Goal: Task Accomplishment & Management: Manage account settings

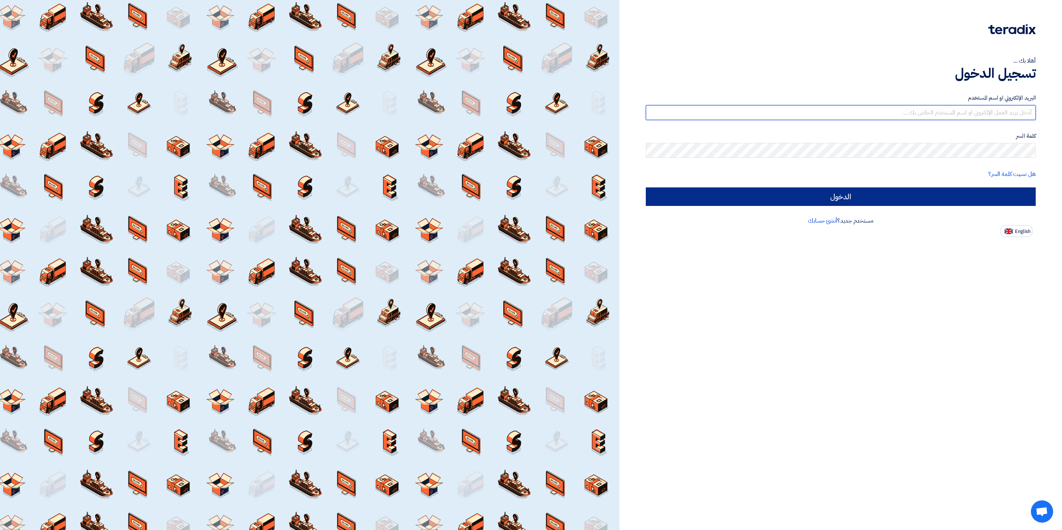
type input "[EMAIL_ADDRESS][DOMAIN_NAME]"
click at [834, 196] on input "الدخول" at bounding box center [841, 196] width 390 height 19
type input "Sign in"
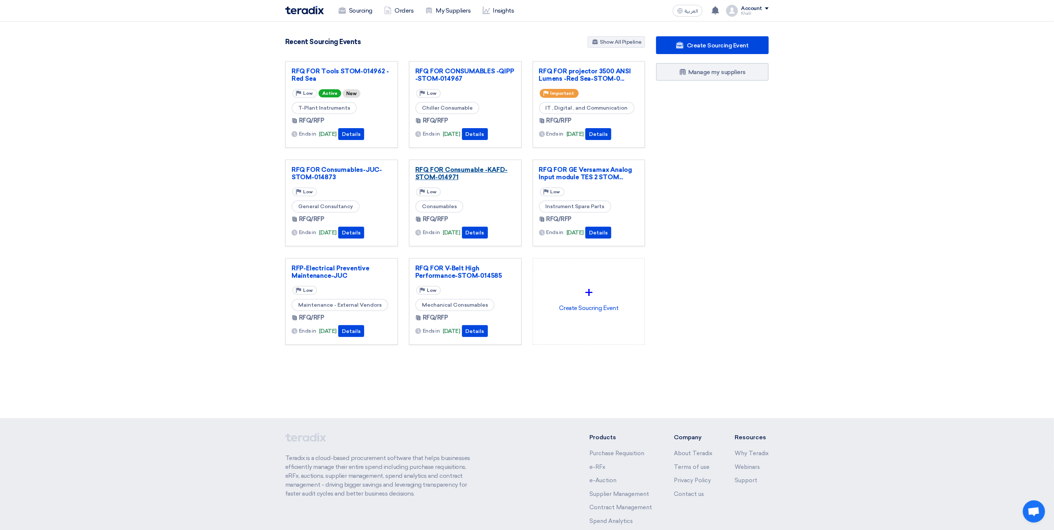
click at [475, 173] on link "RFQ FOR Consumable -KAFD-STOM-014971" at bounding box center [465, 173] width 100 height 15
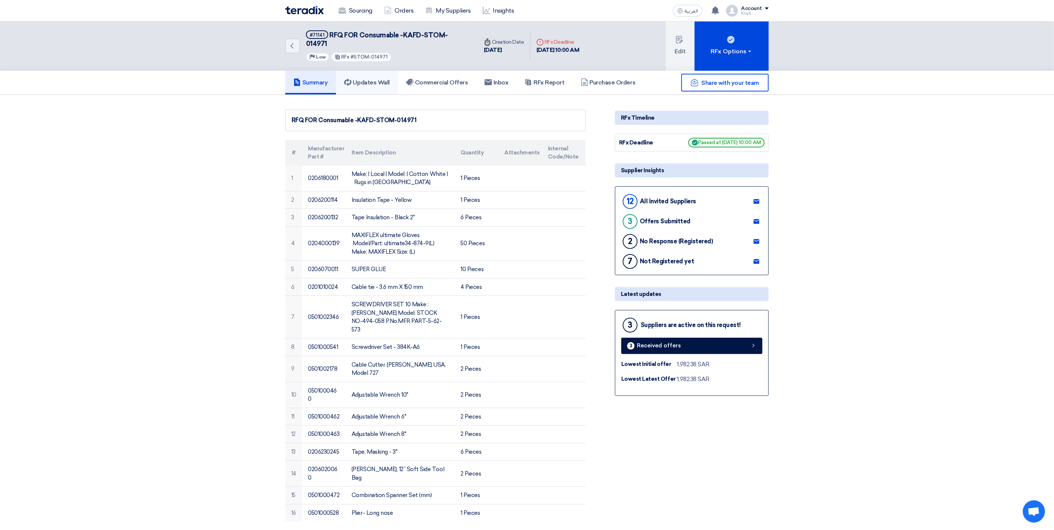
click at [379, 79] on h5 "Updates Wall" at bounding box center [367, 82] width 46 height 7
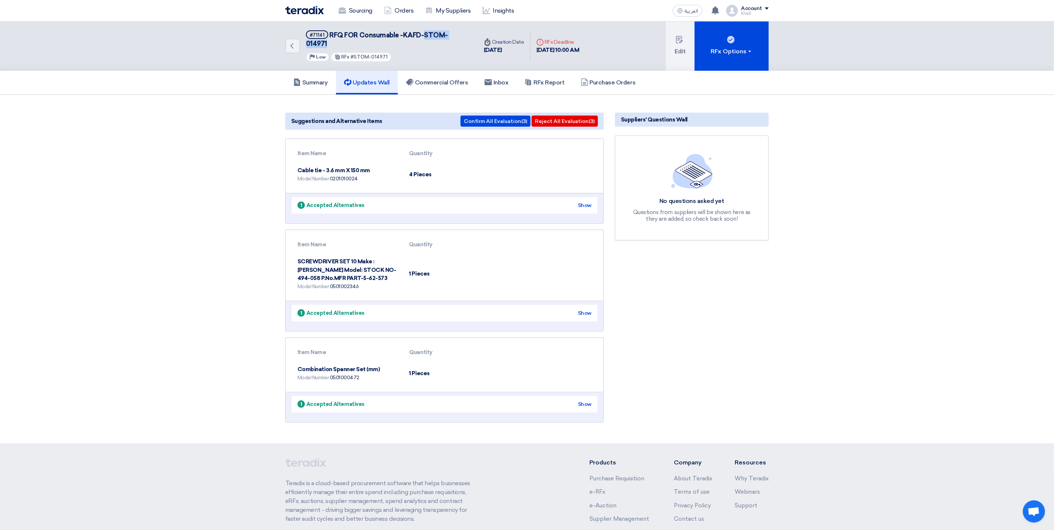
drag, startPoint x: 472, startPoint y: 34, endPoint x: 425, endPoint y: 33, distance: 46.7
click at [425, 33] on div "Back #71141 RFQ FOR Consumable -KAFD-STOM-014971 Priority Low RFx #STOM-014971" at bounding box center [381, 45] width 193 height 49
copy span "STOM-014971"
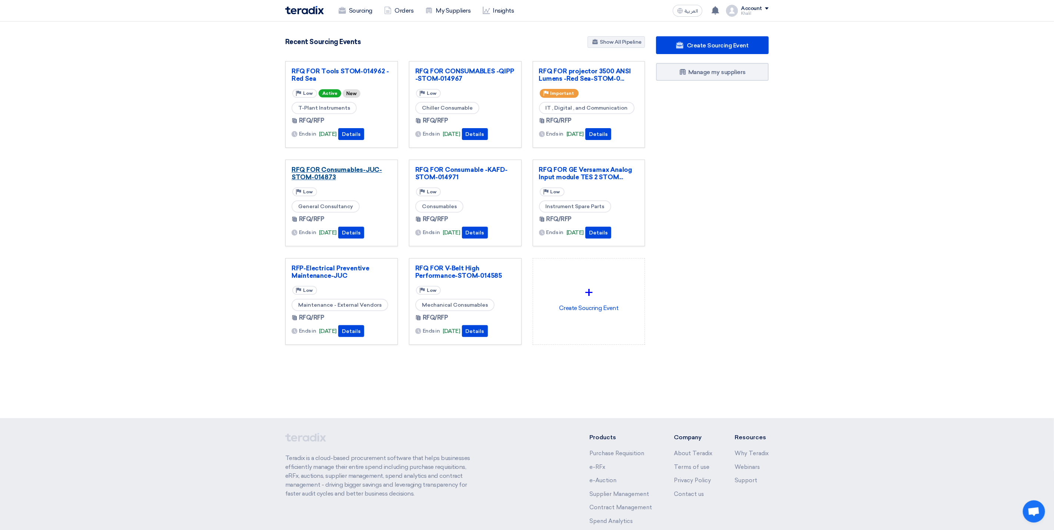
click at [354, 171] on link "RFQ FOR Consumables-JUC-STOM-014873" at bounding box center [342, 173] width 100 height 15
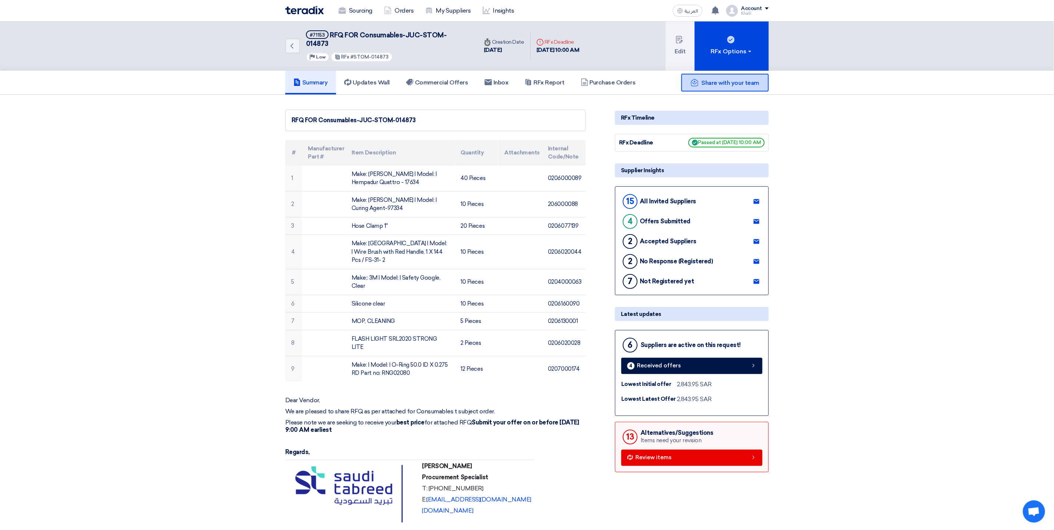
click at [736, 79] on div "Share with your team" at bounding box center [724, 83] width 87 height 18
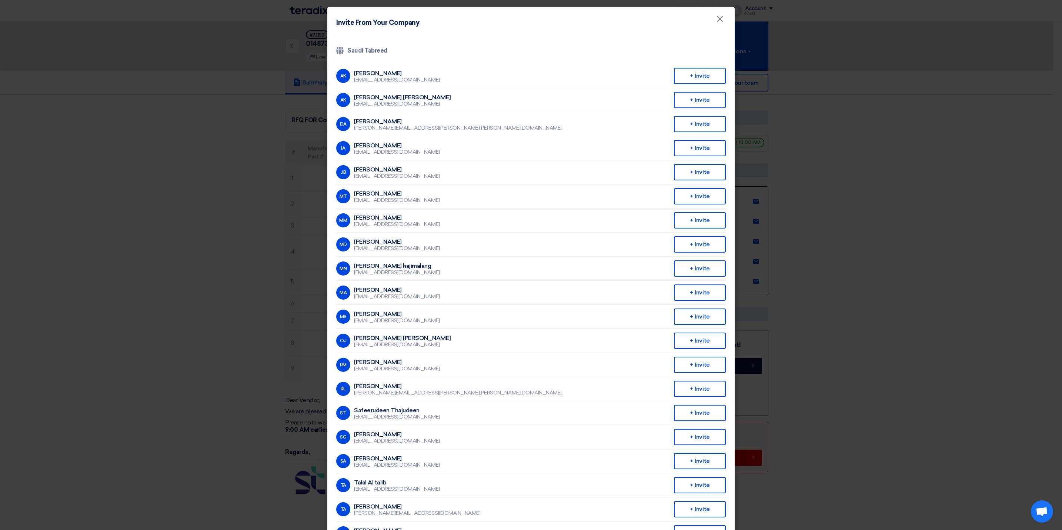
click at [931, 330] on modal-container "Invite From Your Company × Company Team Saudi Tabreed AK [PERSON_NAME] [EMAIL_A…" at bounding box center [531, 265] width 1062 height 530
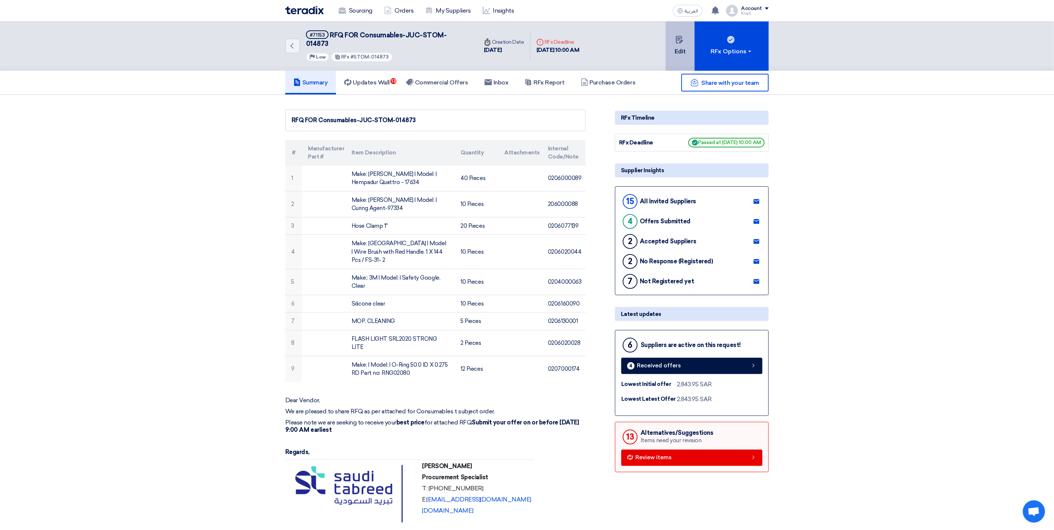
click at [684, 47] on button "Edit" at bounding box center [680, 45] width 29 height 49
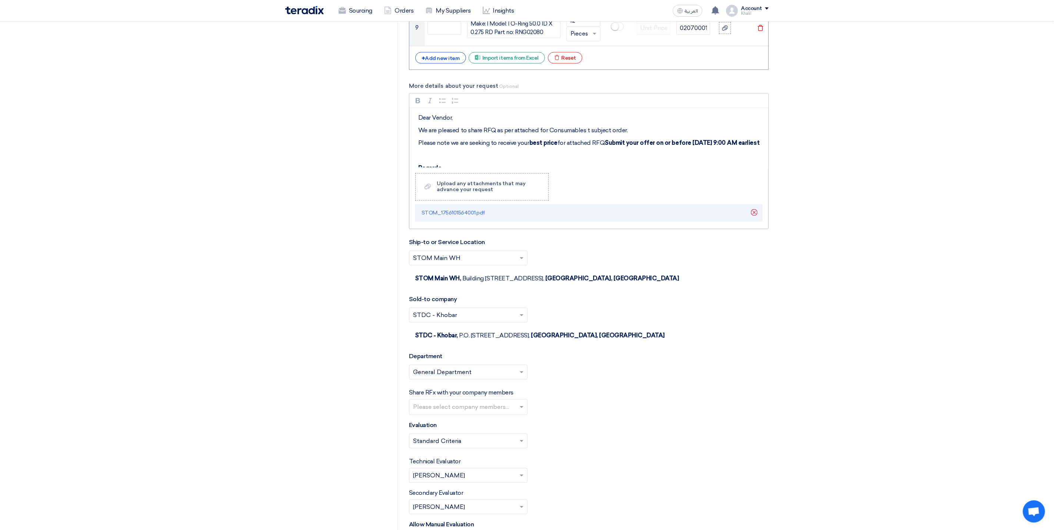
scroll to position [1056, 0]
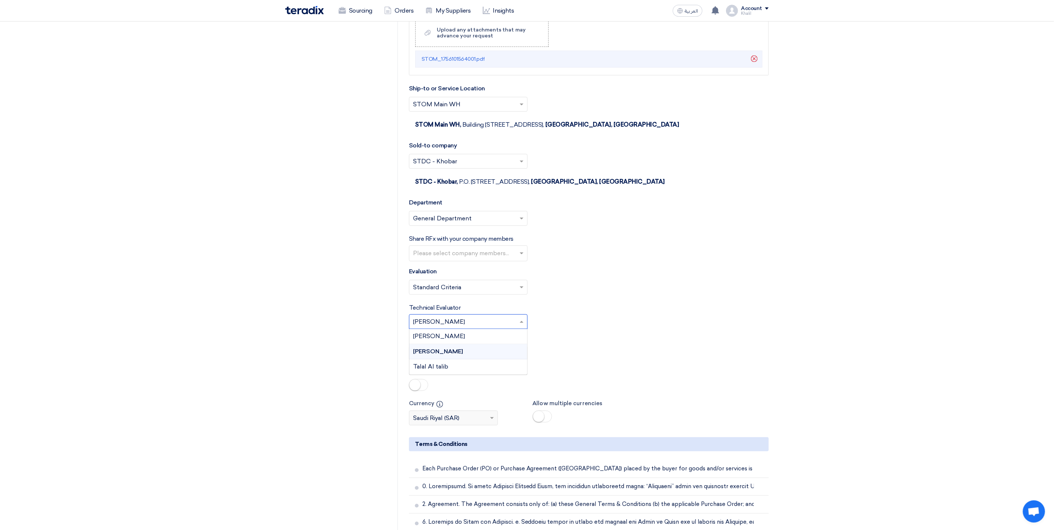
click at [525, 326] on span at bounding box center [522, 321] width 9 height 9
click at [592, 348] on div "Secondary Evaluator Please Select RFx secondary evaluator... × [PERSON_NAME] ×" at bounding box center [589, 348] width 360 height 26
click at [522, 289] on span at bounding box center [522, 287] width 4 height 3
click at [593, 322] on div "Technical Evaluator Please Select RFx evaluator... × [PERSON_NAME] ×" at bounding box center [589, 316] width 360 height 26
click at [520, 357] on span at bounding box center [522, 353] width 9 height 9
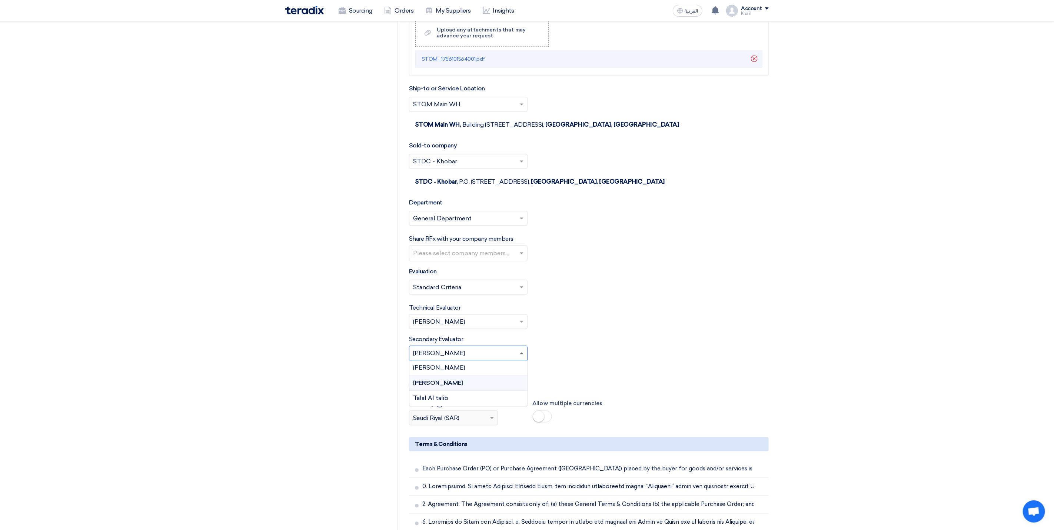
click at [520, 357] on span at bounding box center [522, 353] width 9 height 9
click at [595, 341] on form "Basic Information RFx Title RFQ FOR Consumables-JUC-STOM-014873 RFx Type Normal…" at bounding box center [589, 113] width 360 height 2153
click at [522, 326] on span at bounding box center [522, 321] width 9 height 9
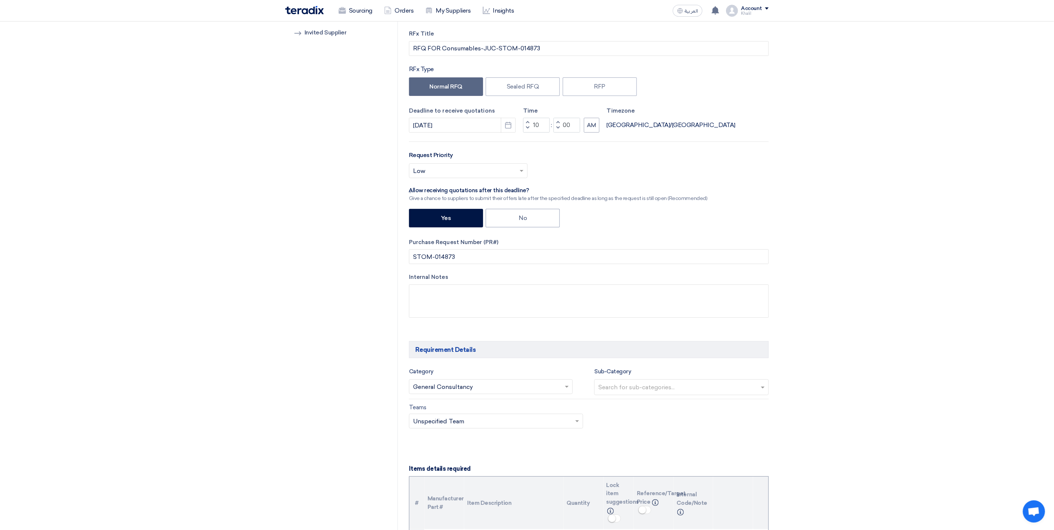
scroll to position [0, 0]
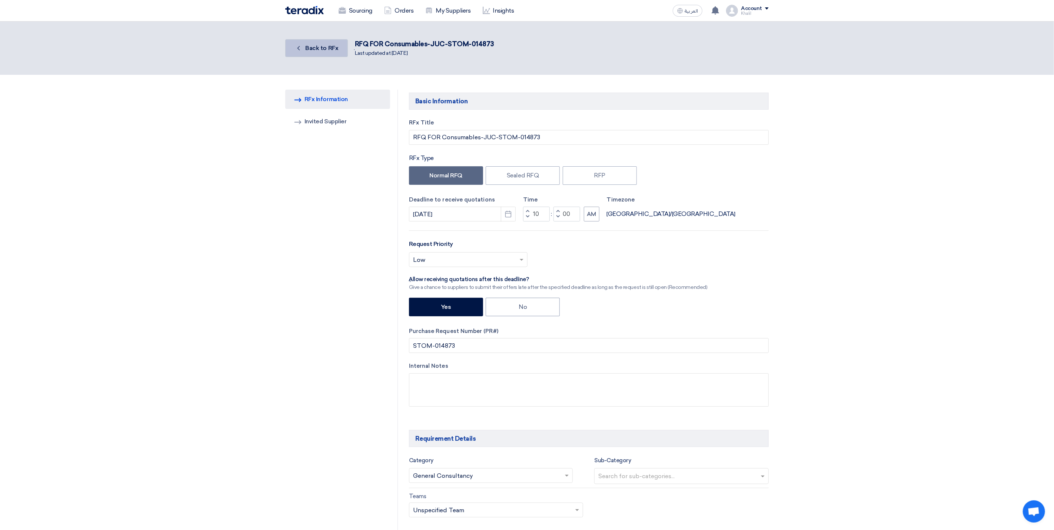
click at [306, 43] on link "Back Back to RFx" at bounding box center [316, 48] width 63 height 18
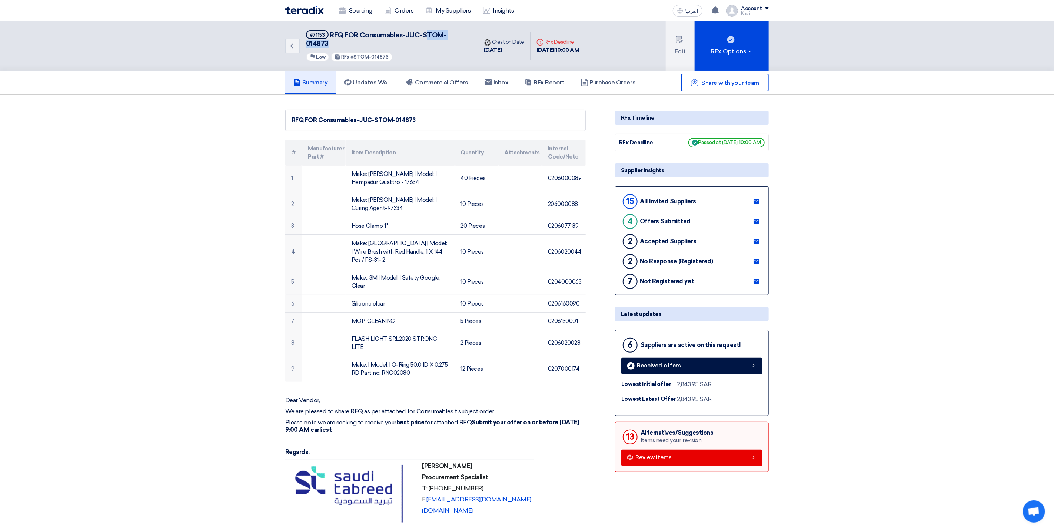
drag, startPoint x: 473, startPoint y: 34, endPoint x: 425, endPoint y: 34, distance: 48.2
click at [425, 34] on div "Back #71153 RFQ FOR Consumables-JUC-STOM-014873 Priority Low RFx #STOM-014873" at bounding box center [381, 45] width 193 height 49
click at [384, 79] on h5 "Updates Wall 13" at bounding box center [367, 82] width 46 height 7
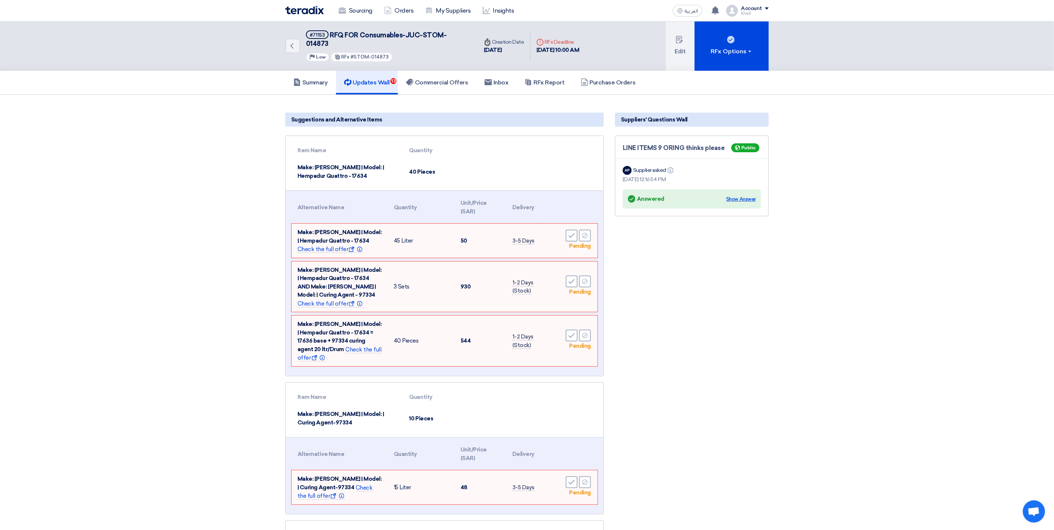
click at [739, 196] on div "Show Answer" at bounding box center [741, 199] width 30 height 7
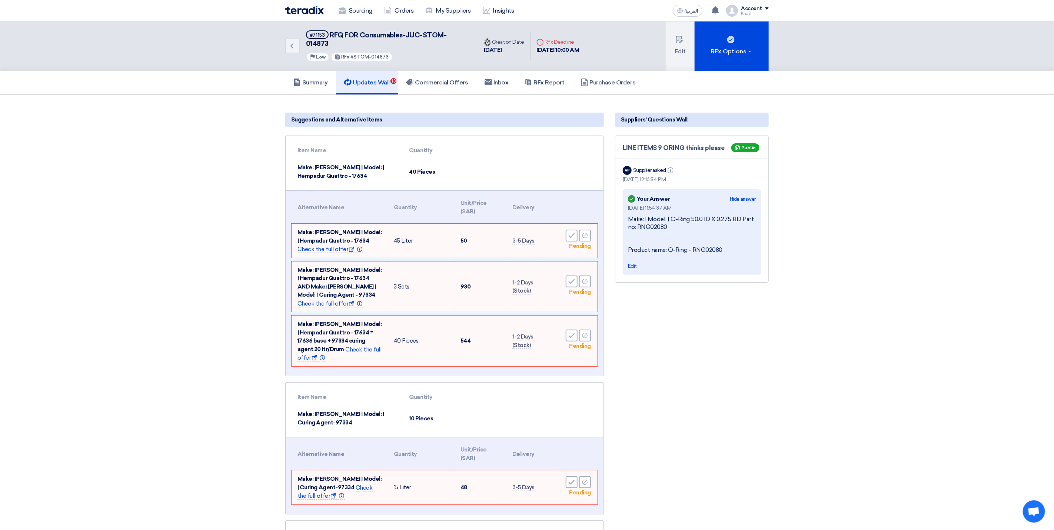
click at [325, 77] on link "Summary" at bounding box center [310, 83] width 51 height 24
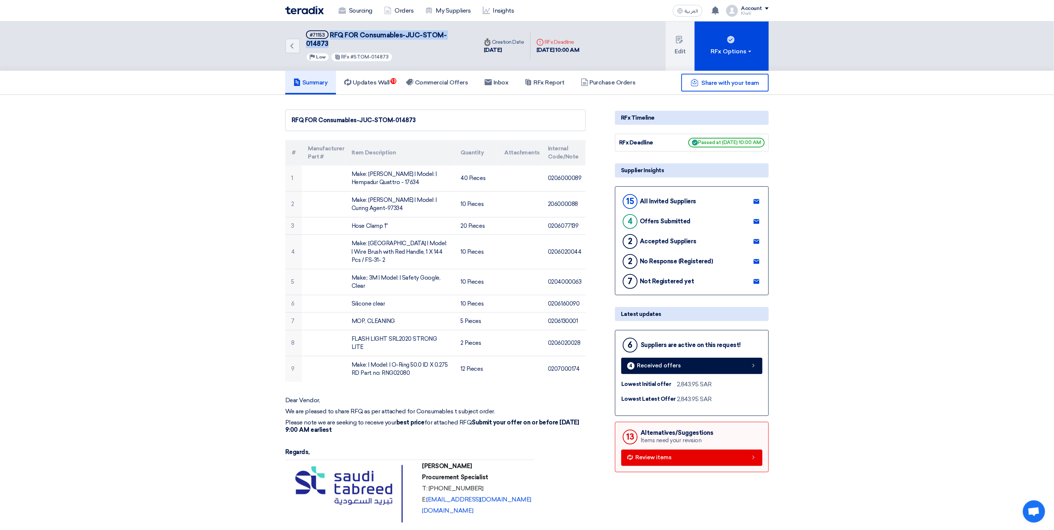
drag, startPoint x: 467, startPoint y: 33, endPoint x: 331, endPoint y: 36, distance: 136.0
click at [331, 36] on div "Back #71153 RFQ FOR Consumables-JUC-STOM-014873 Priority Low RFx #STOM-014873" at bounding box center [381, 45] width 193 height 49
copy span "RFQ FOR Consumables-JUC-STOM-014873"
click at [369, 79] on h5 "Updates Wall 13" at bounding box center [367, 82] width 46 height 7
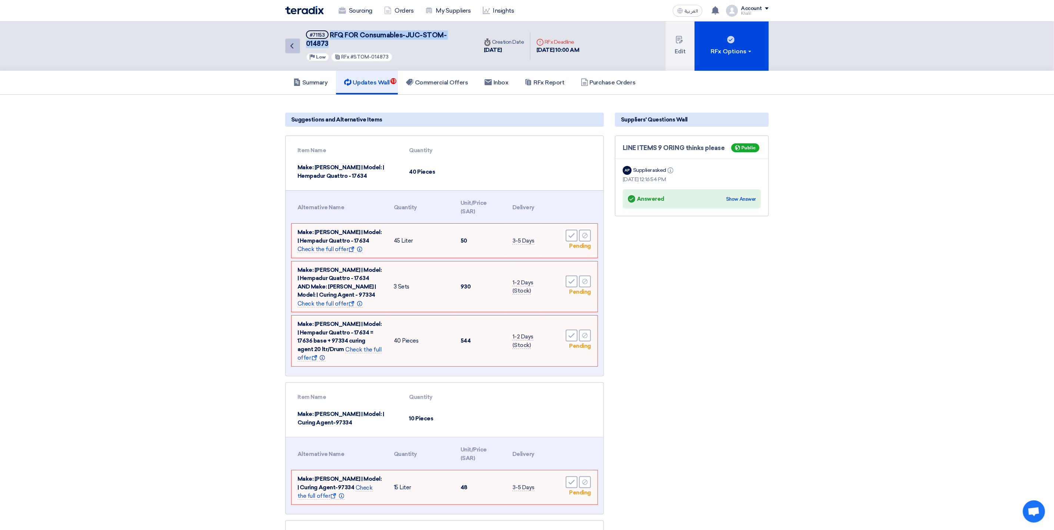
click at [293, 44] on icon "Back" at bounding box center [291, 45] width 9 height 9
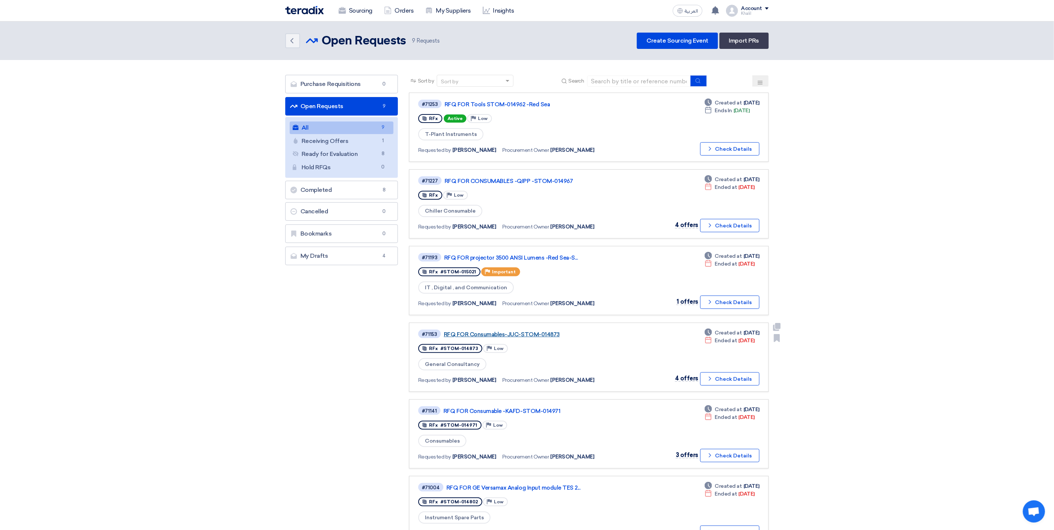
click at [535, 331] on link "RFQ FOR Consumables-JUC-STOM-014873" at bounding box center [536, 334] width 185 height 7
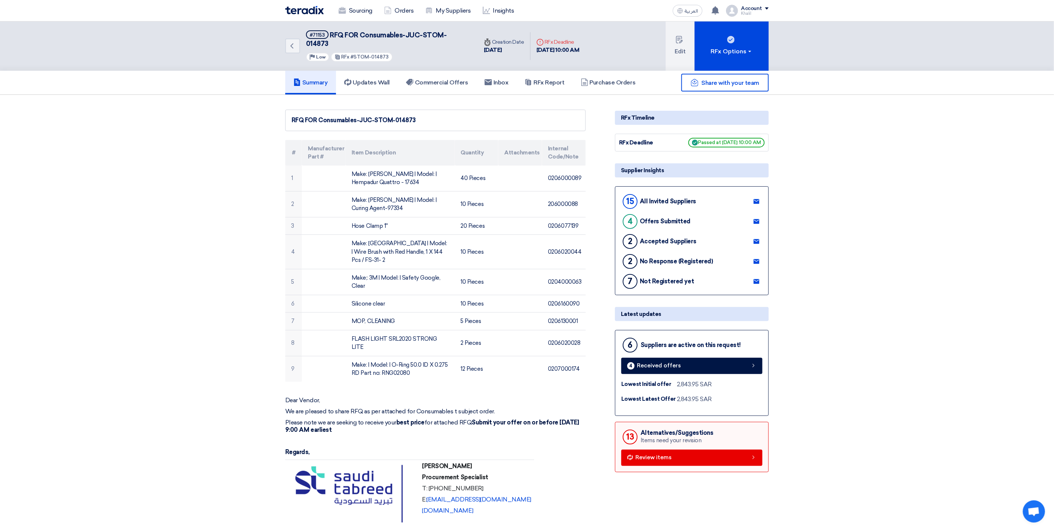
click at [418, 36] on span "RFQ FOR Consumables-JUC-STOM-014873" at bounding box center [376, 39] width 141 height 17
copy div "RFQ FOR Consumables-JUC-STOM-014873"
